Goal: Task Accomplishment & Management: Use online tool/utility

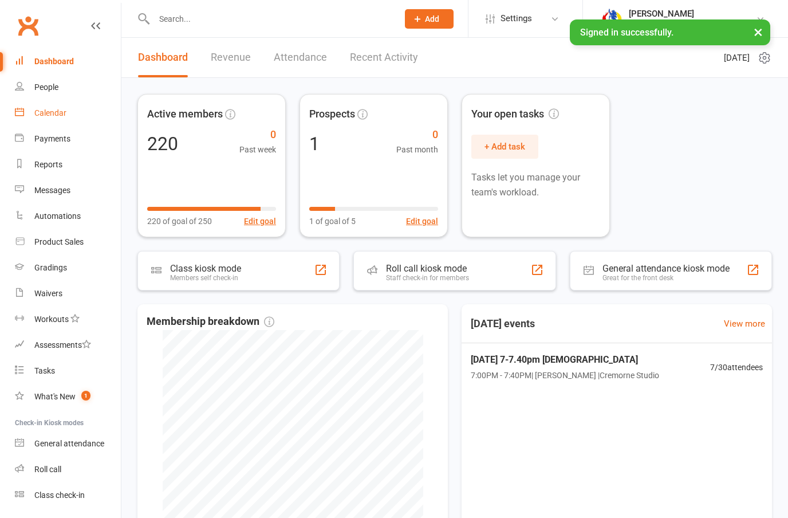
click at [44, 115] on div "Calendar" at bounding box center [50, 112] width 32 height 9
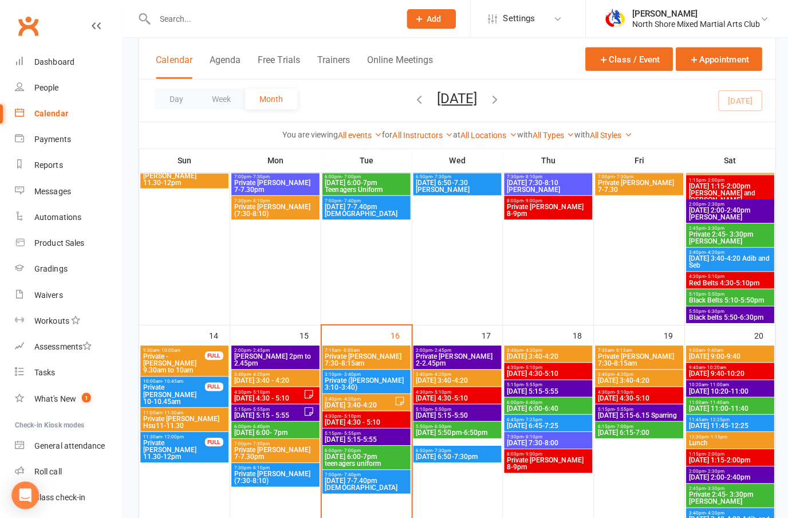
scroll to position [482, 0]
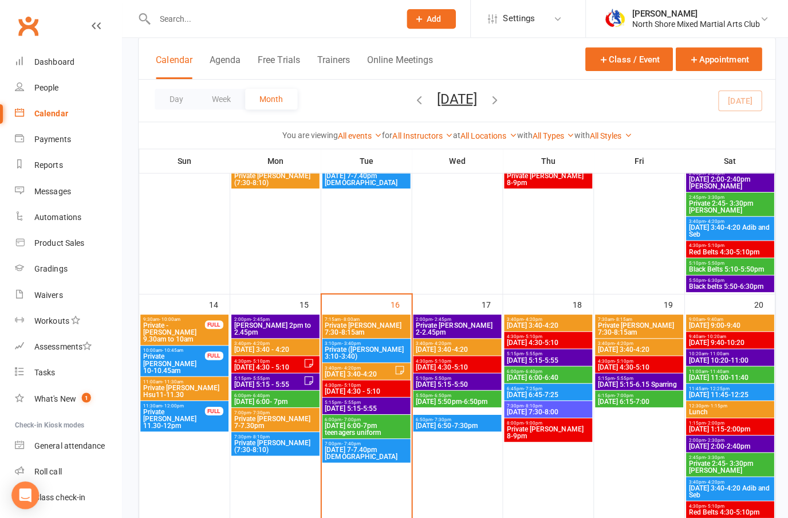
click at [343, 449] on span "[DATE] 7-7.40pm [DEMOGRAPHIC_DATA]" at bounding box center [364, 451] width 83 height 14
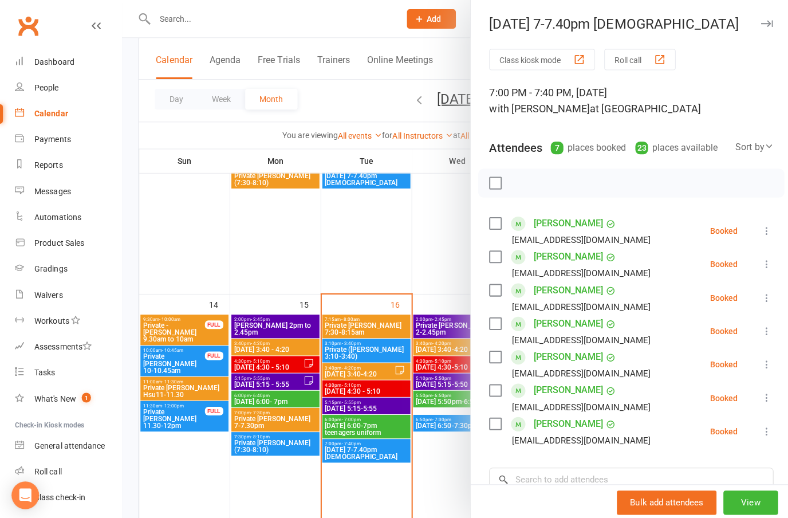
click at [767, 226] on icon at bounding box center [762, 229] width 11 height 11
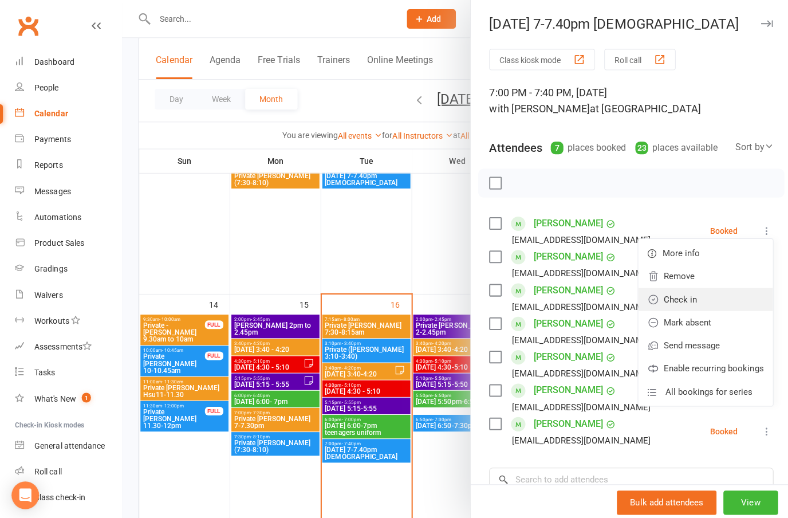
click at [692, 296] on link "Check in" at bounding box center [702, 297] width 134 height 23
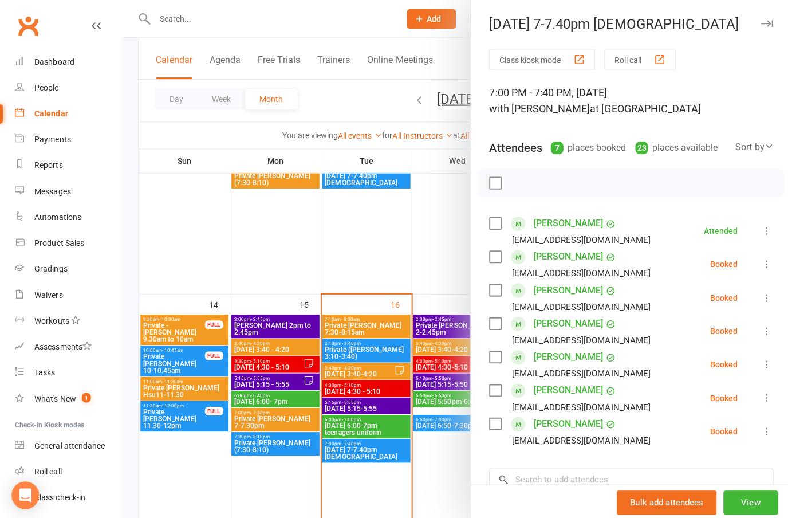
click at [759, 294] on icon at bounding box center [762, 295] width 11 height 11
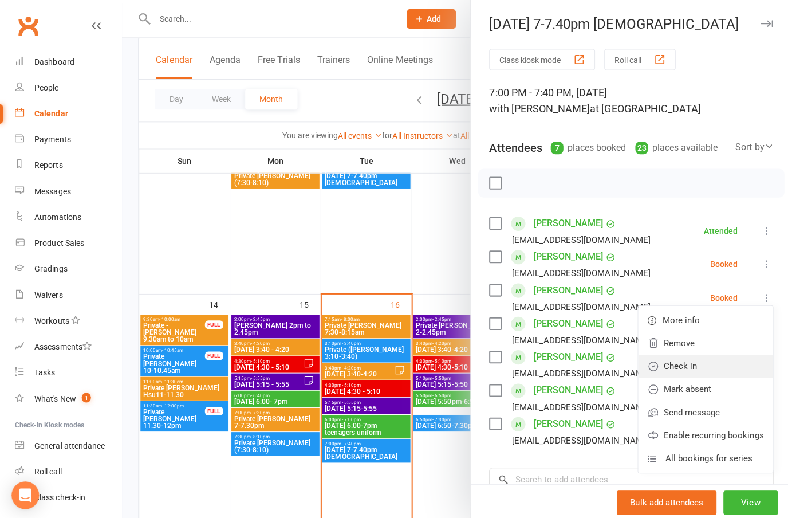
click at [690, 363] on link "Check in" at bounding box center [702, 364] width 134 height 23
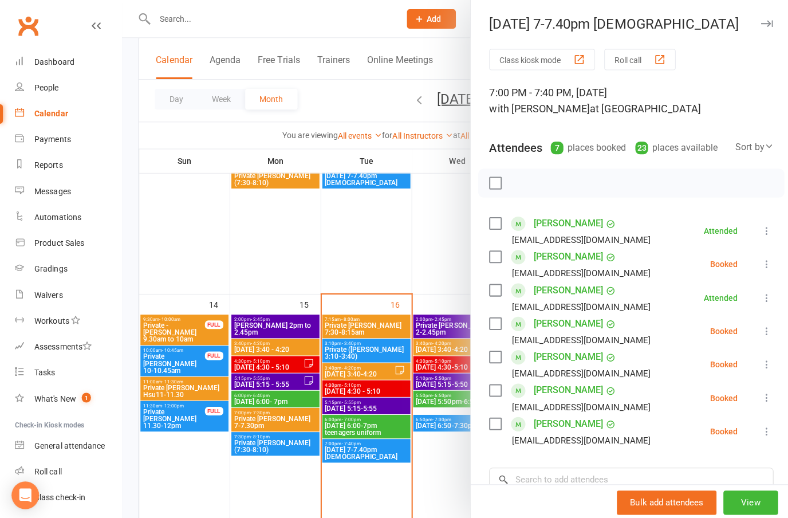
click at [761, 325] on icon at bounding box center [762, 329] width 11 height 11
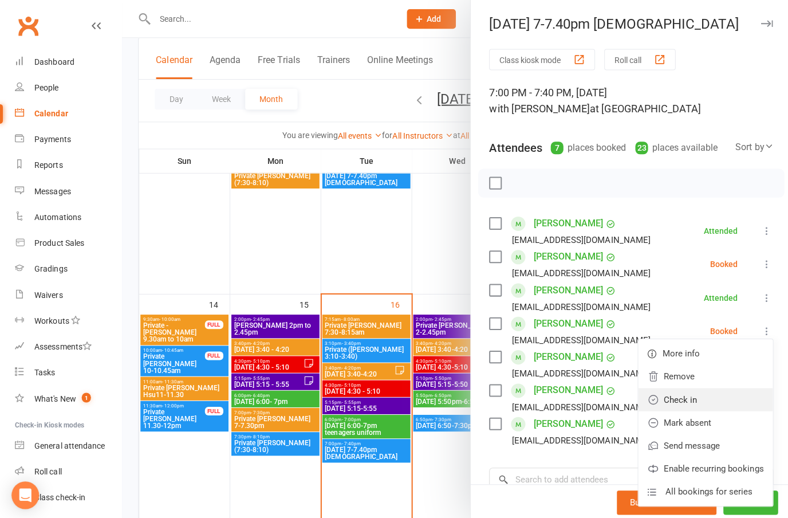
click at [697, 396] on link "Check in" at bounding box center [702, 397] width 134 height 23
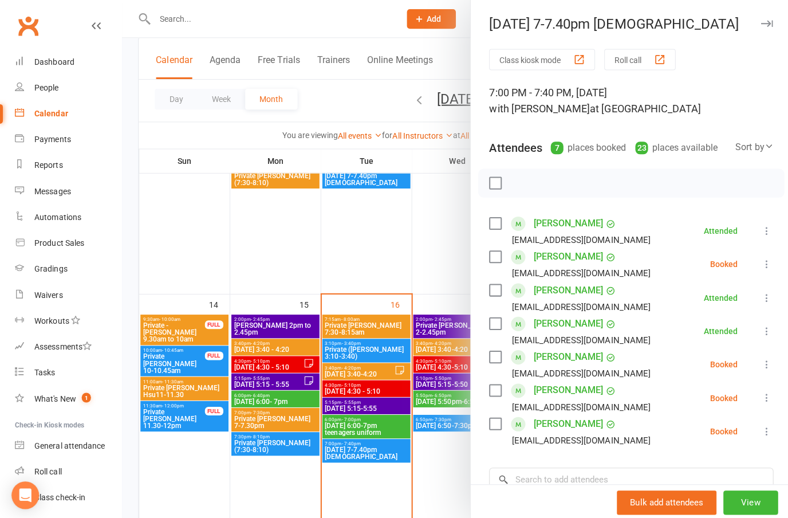
click at [768, 428] on icon at bounding box center [762, 428] width 11 height 11
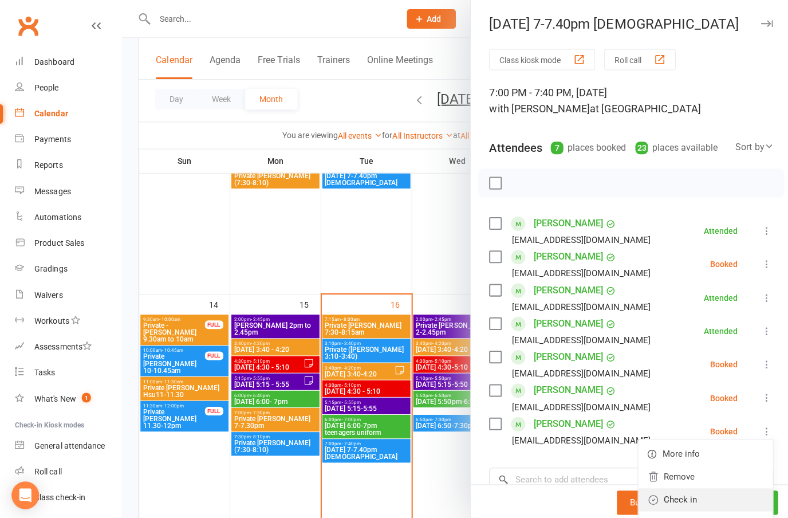
click at [686, 497] on link "Check in" at bounding box center [702, 497] width 134 height 23
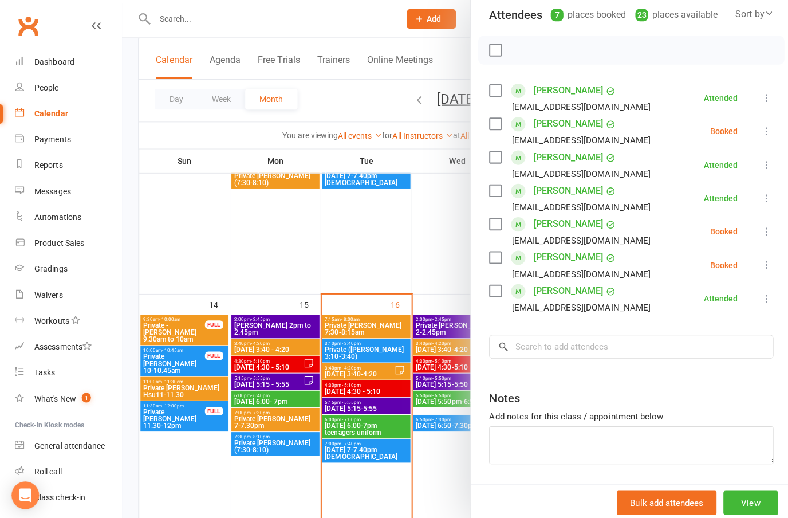
scroll to position [132, 0]
click at [717, 336] on input "search" at bounding box center [628, 345] width 283 height 24
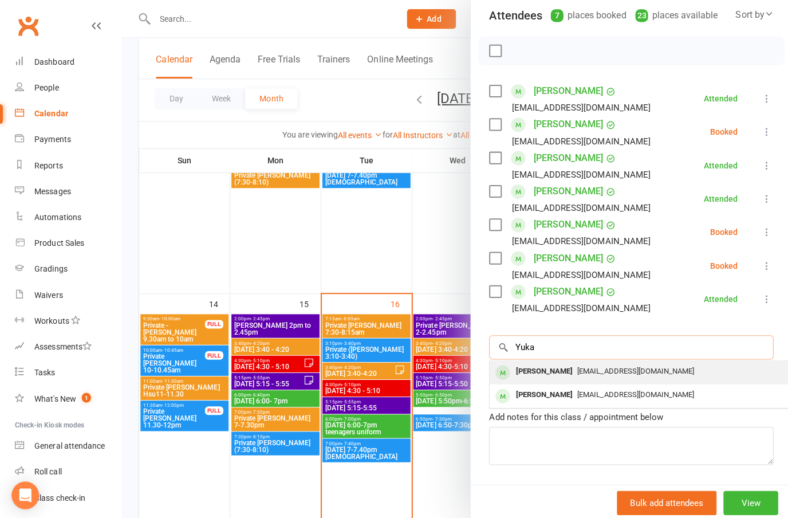
type input "Yuka"
click at [586, 369] on span "[EMAIL_ADDRESS][DOMAIN_NAME]" at bounding box center [633, 368] width 116 height 9
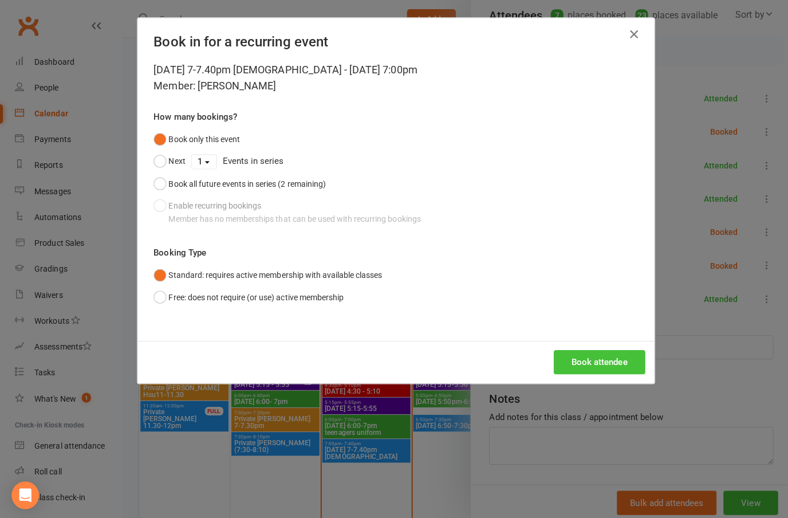
click at [610, 360] on button "Book attendee" at bounding box center [596, 360] width 91 height 24
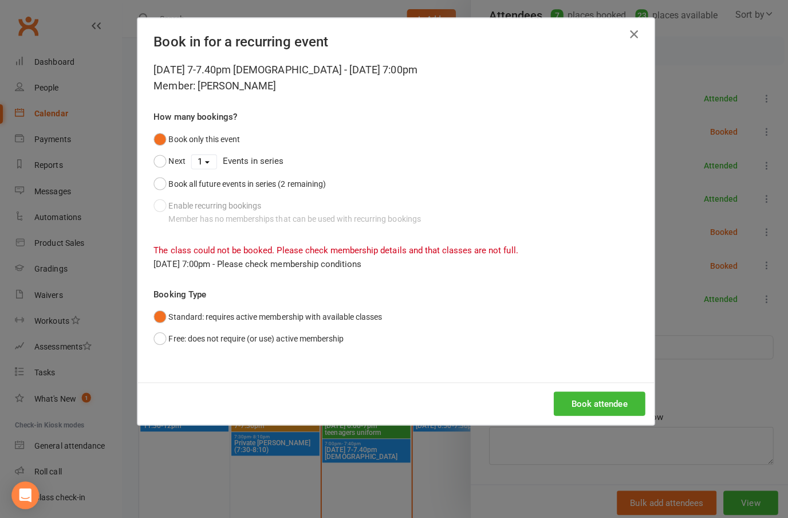
click at [632, 21] on div "Book in for a recurring event" at bounding box center [394, 40] width 514 height 44
click at [639, 34] on button "button" at bounding box center [631, 34] width 18 height 18
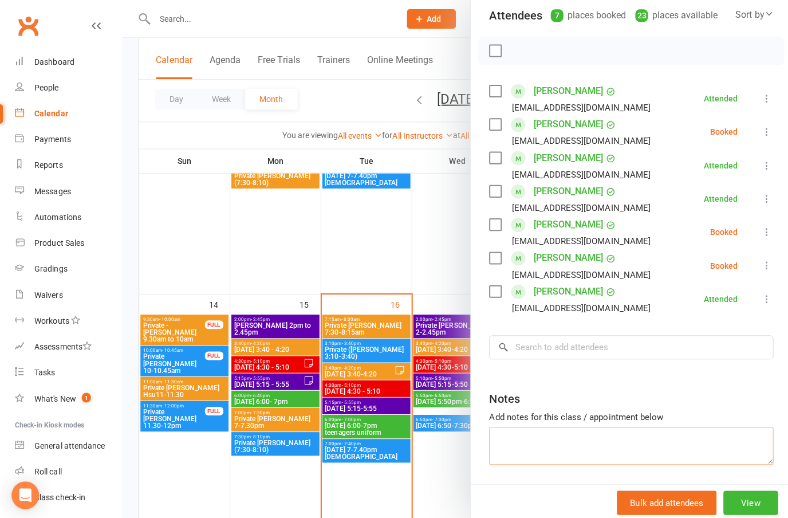
click at [532, 429] on textarea at bounding box center [628, 444] width 283 height 38
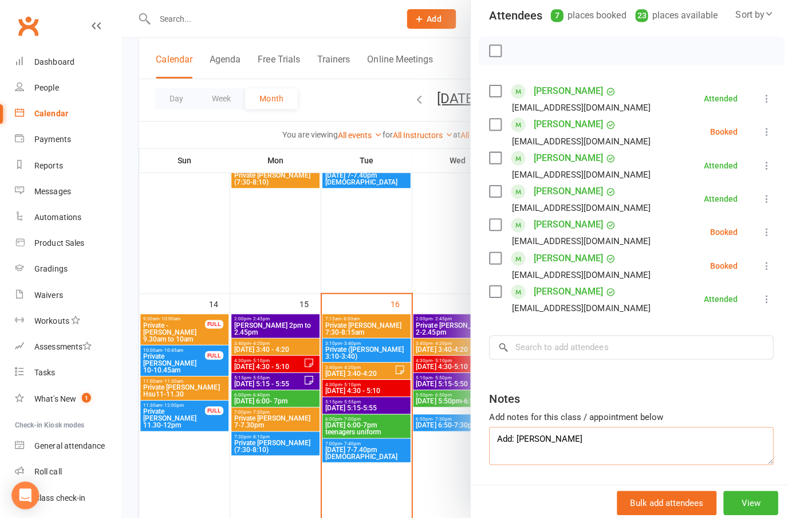
type textarea "Add: [PERSON_NAME]"
